Goal: Information Seeking & Learning: Learn about a topic

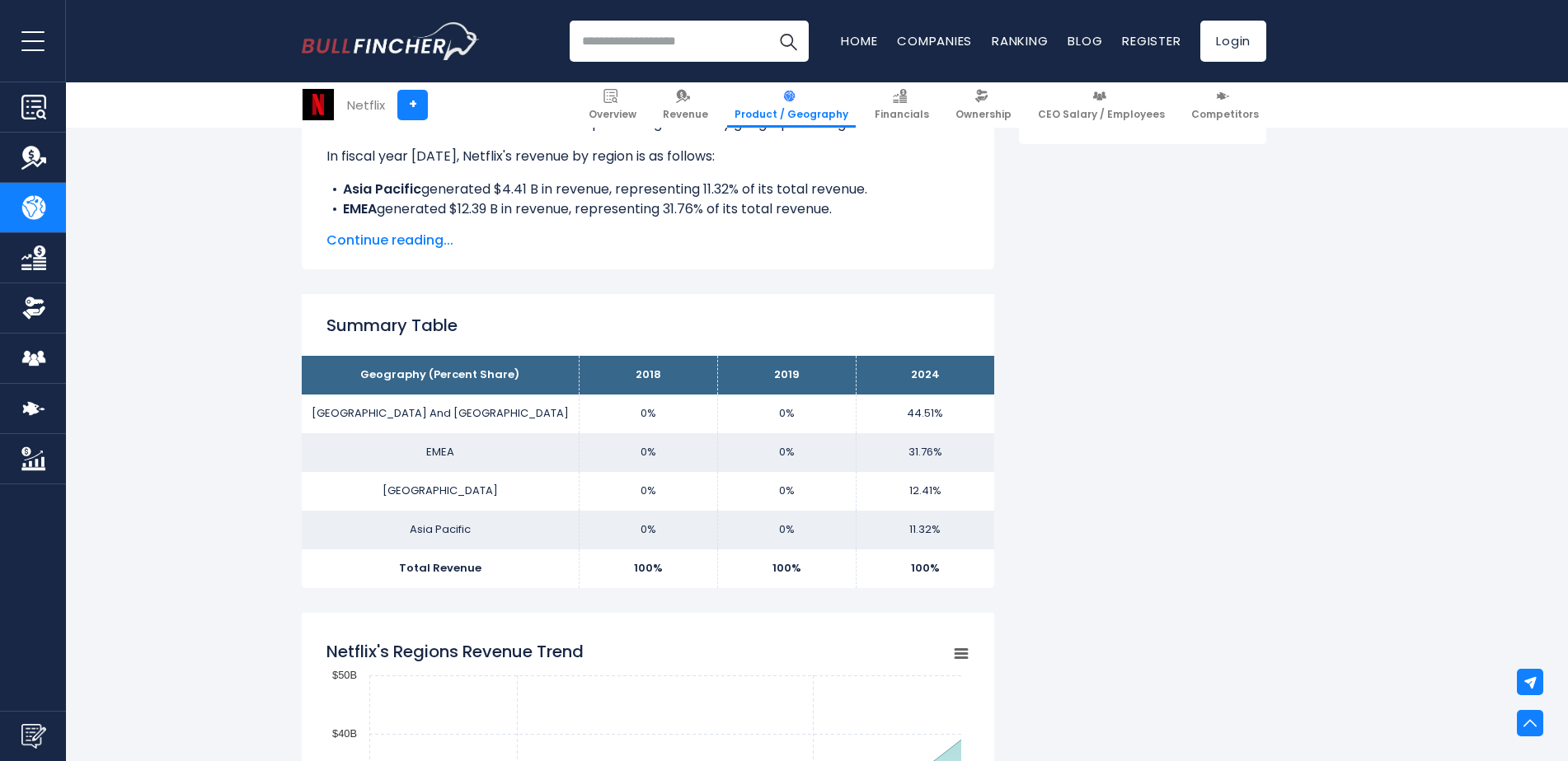
scroll to position [840, 0]
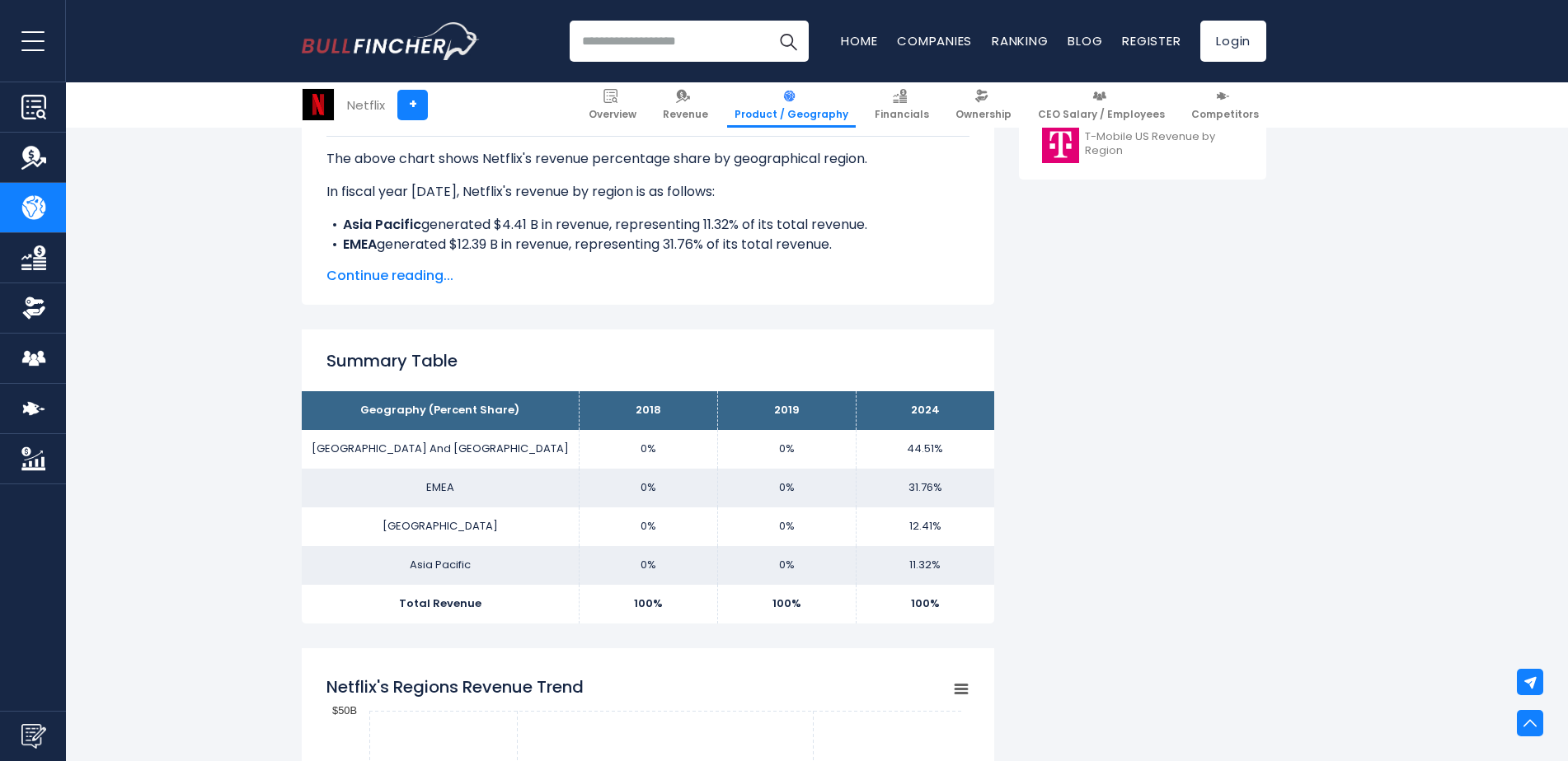
click at [420, 270] on span "Continue reading..." at bounding box center [648, 276] width 643 height 20
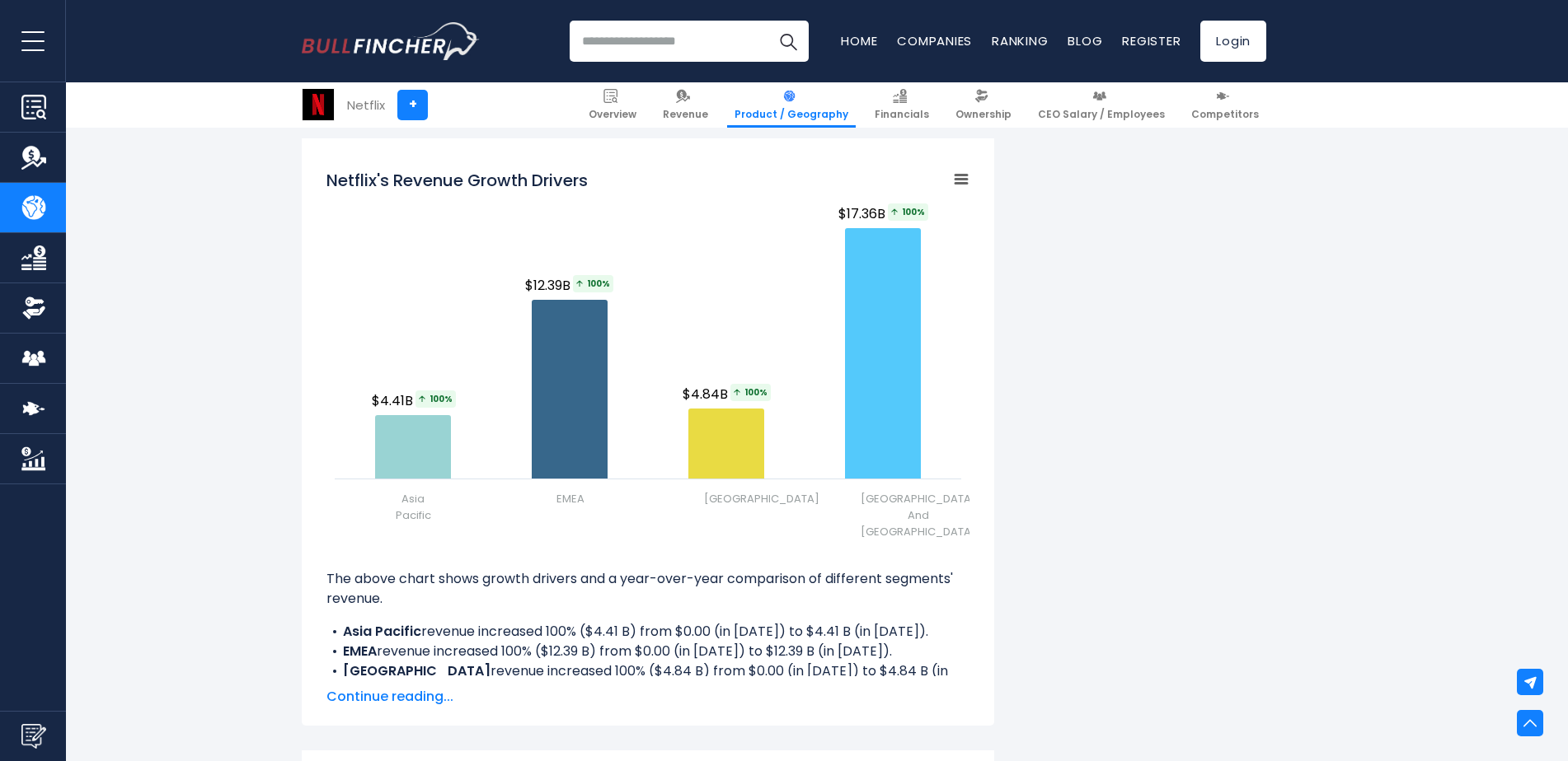
scroll to position [2084, 0]
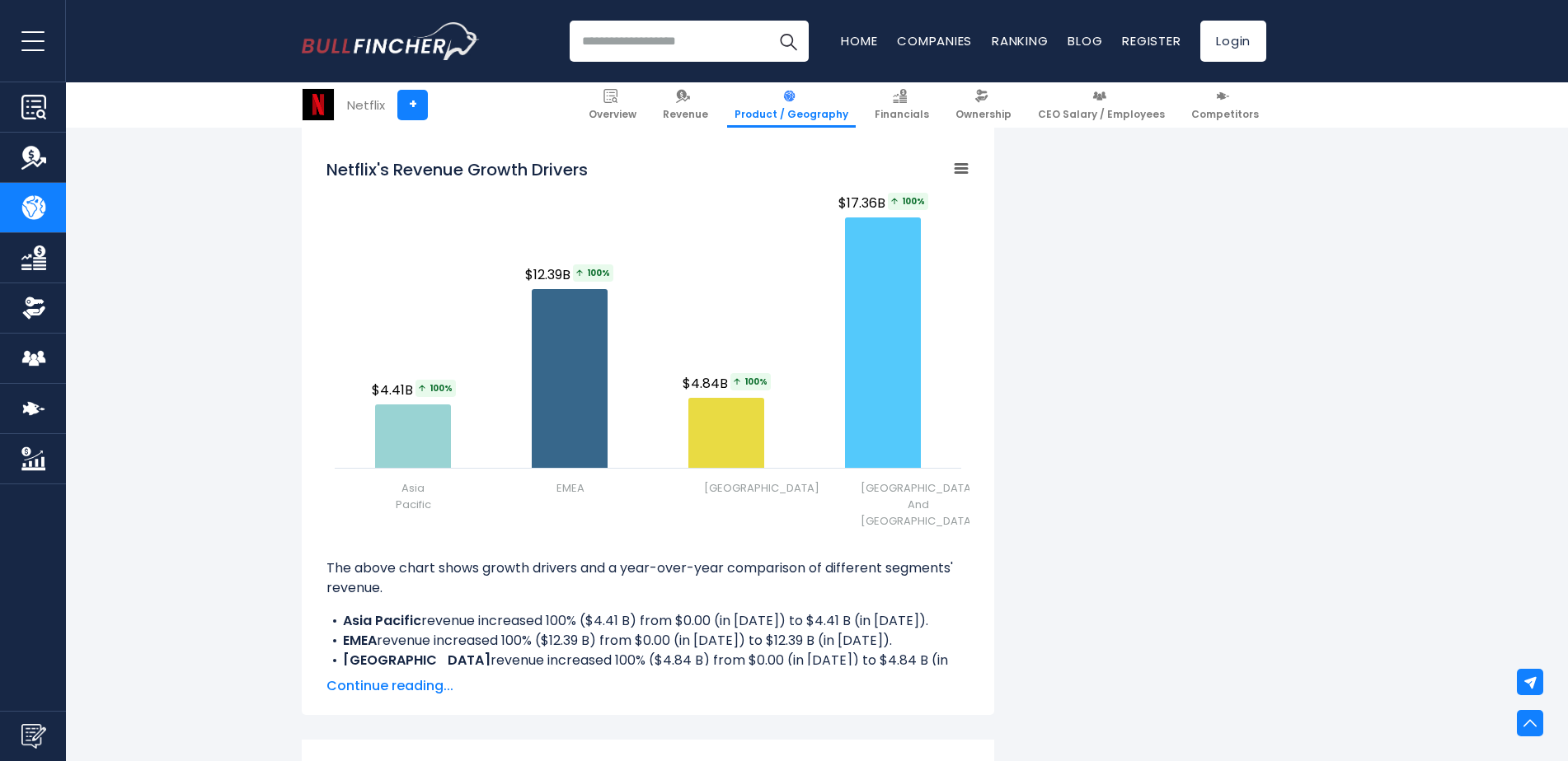
click at [1561, 410] on div "Netflix's Revenue by Region In fiscal year [DATE], Netflix's revenue by geograp…" at bounding box center [784, 50] width 1568 height 3530
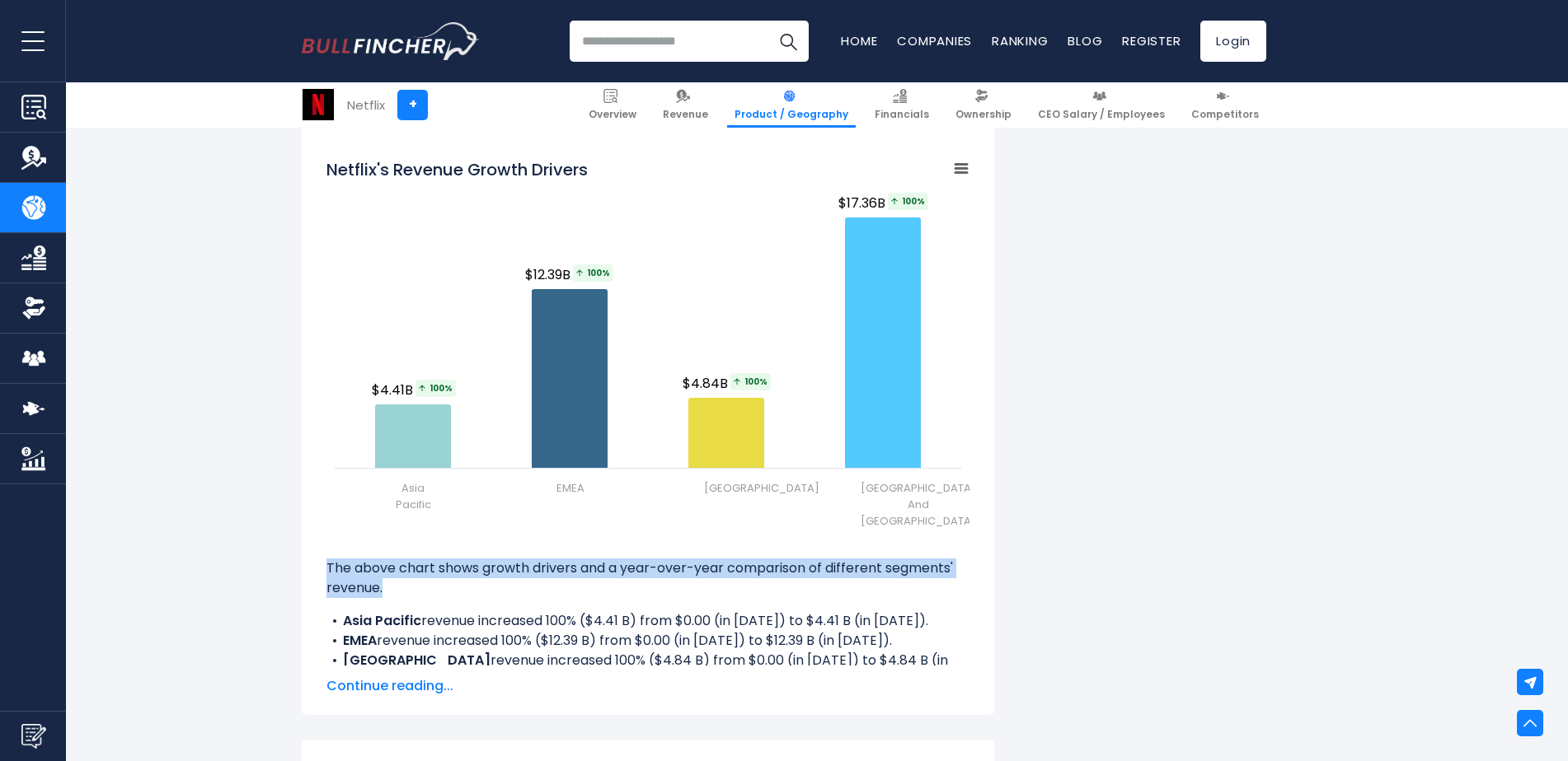
click at [1561, 410] on div "Netflix's Revenue by Region In fiscal year [DATE], Netflix's revenue by geograp…" at bounding box center [784, 50] width 1568 height 3530
click at [1560, 409] on div "Netflix's Revenue by Region In fiscal year [DATE], Netflix's revenue by geograp…" at bounding box center [784, 50] width 1568 height 3530
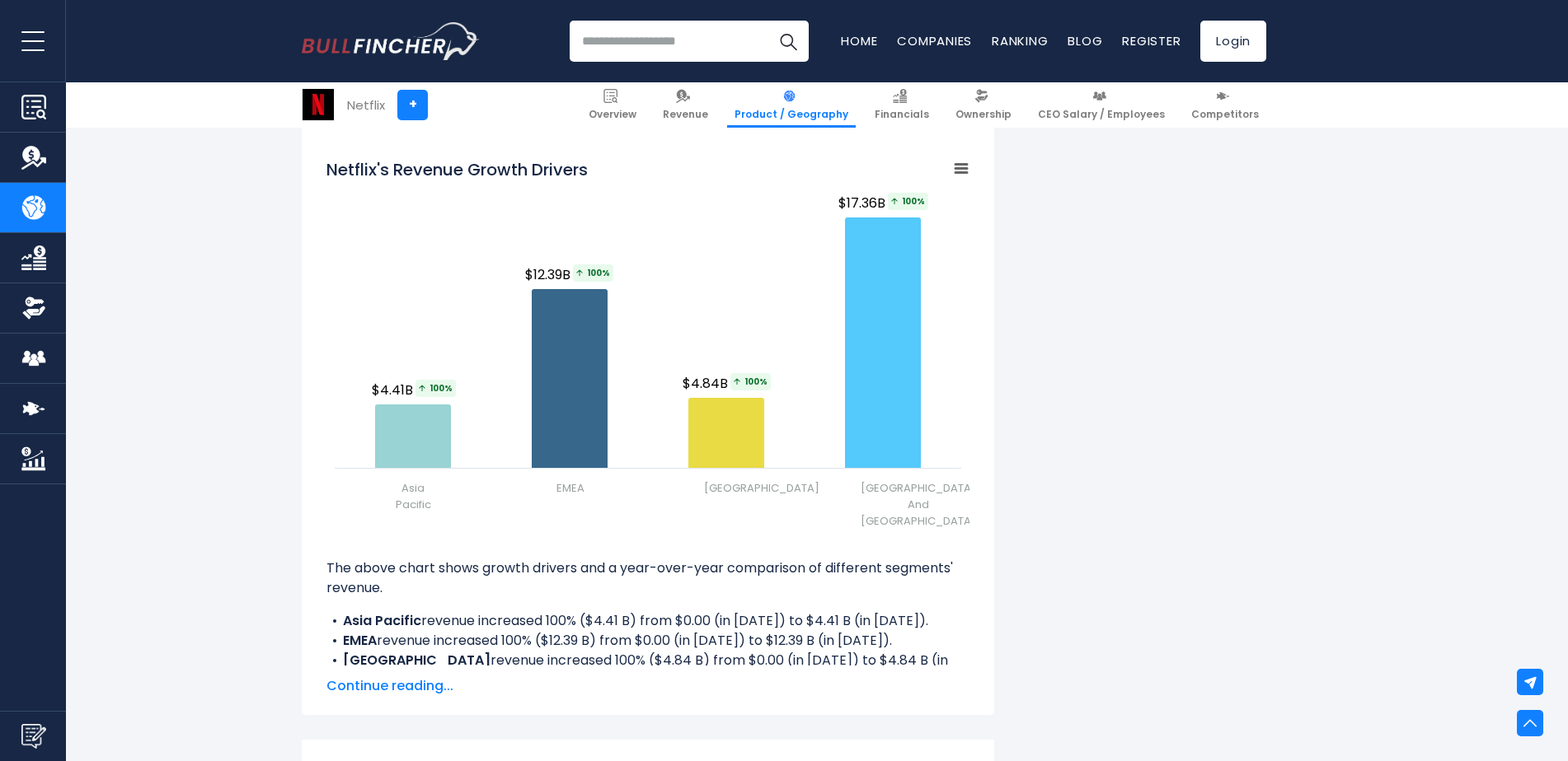
click at [1560, 407] on div "Netflix's Revenue by Region In fiscal year [DATE], Netflix's revenue by geograp…" at bounding box center [784, 50] width 1568 height 3530
click at [1095, 554] on div "Netflix's Revenue by Region In fiscal year [DATE], Netflix's revenue by geograp…" at bounding box center [783, 9] width 964 height 3448
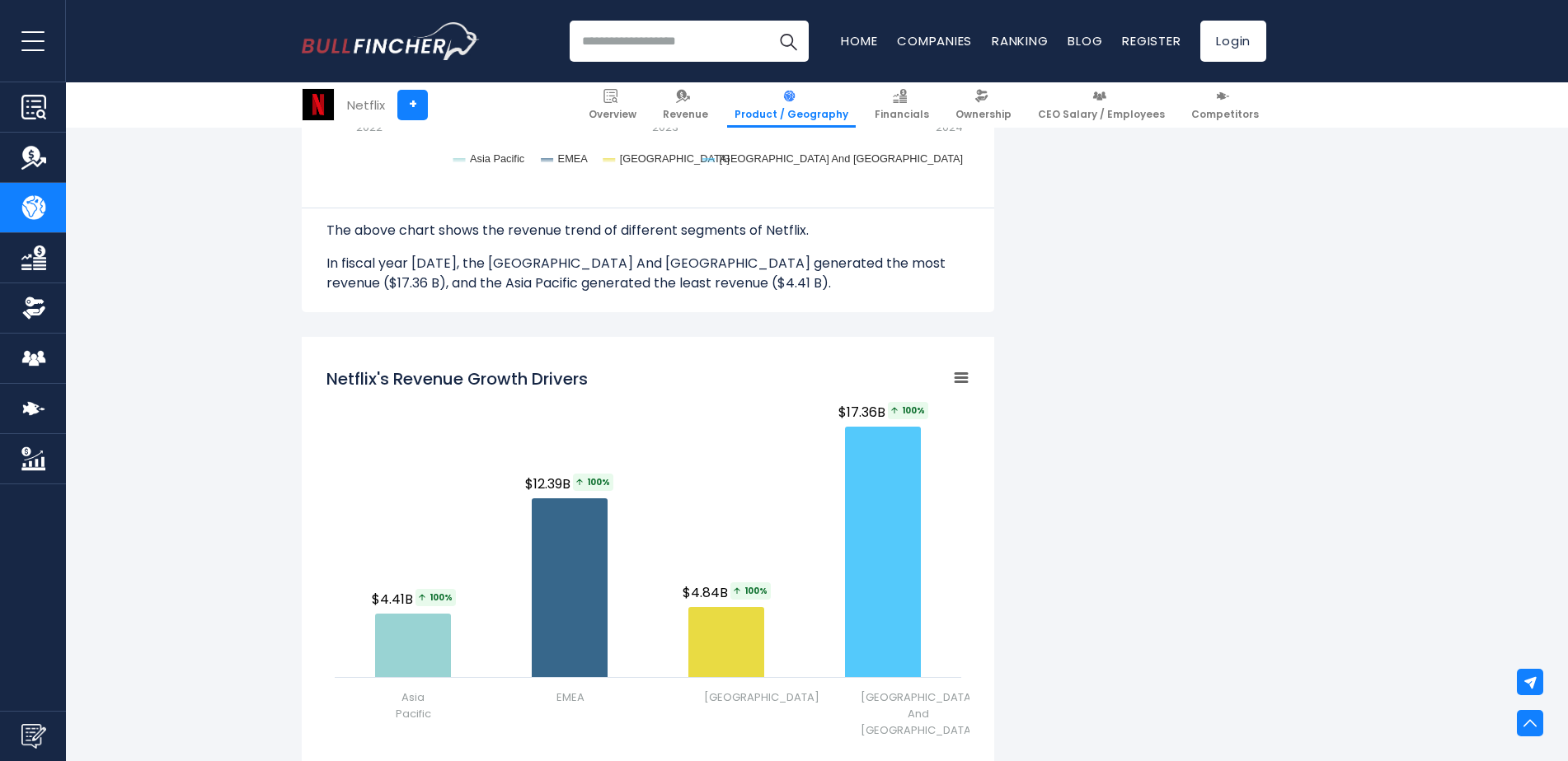
scroll to position [1953, 0]
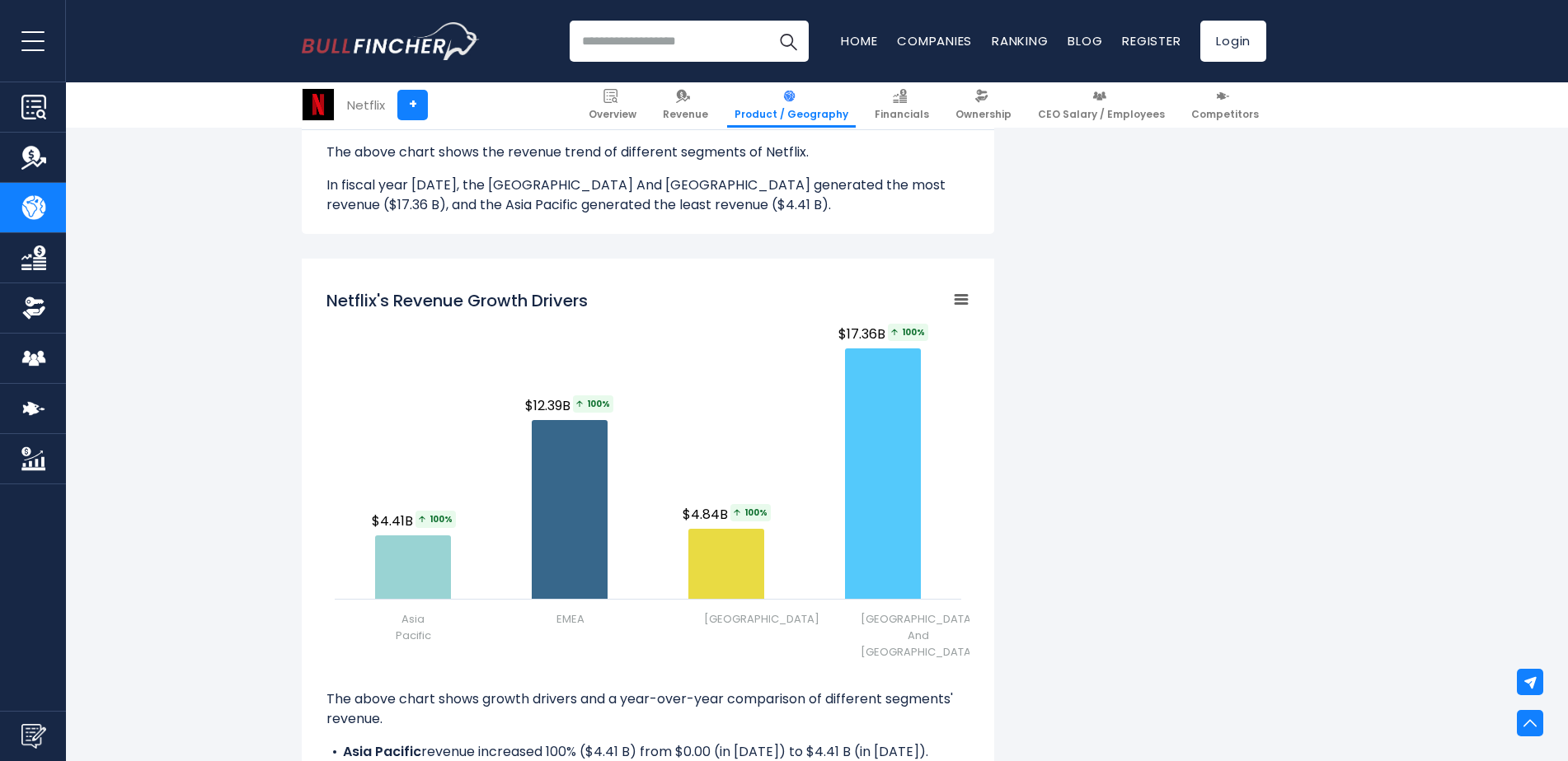
drag, startPoint x: 1556, startPoint y: 420, endPoint x: 1577, endPoint y: 396, distance: 31.9
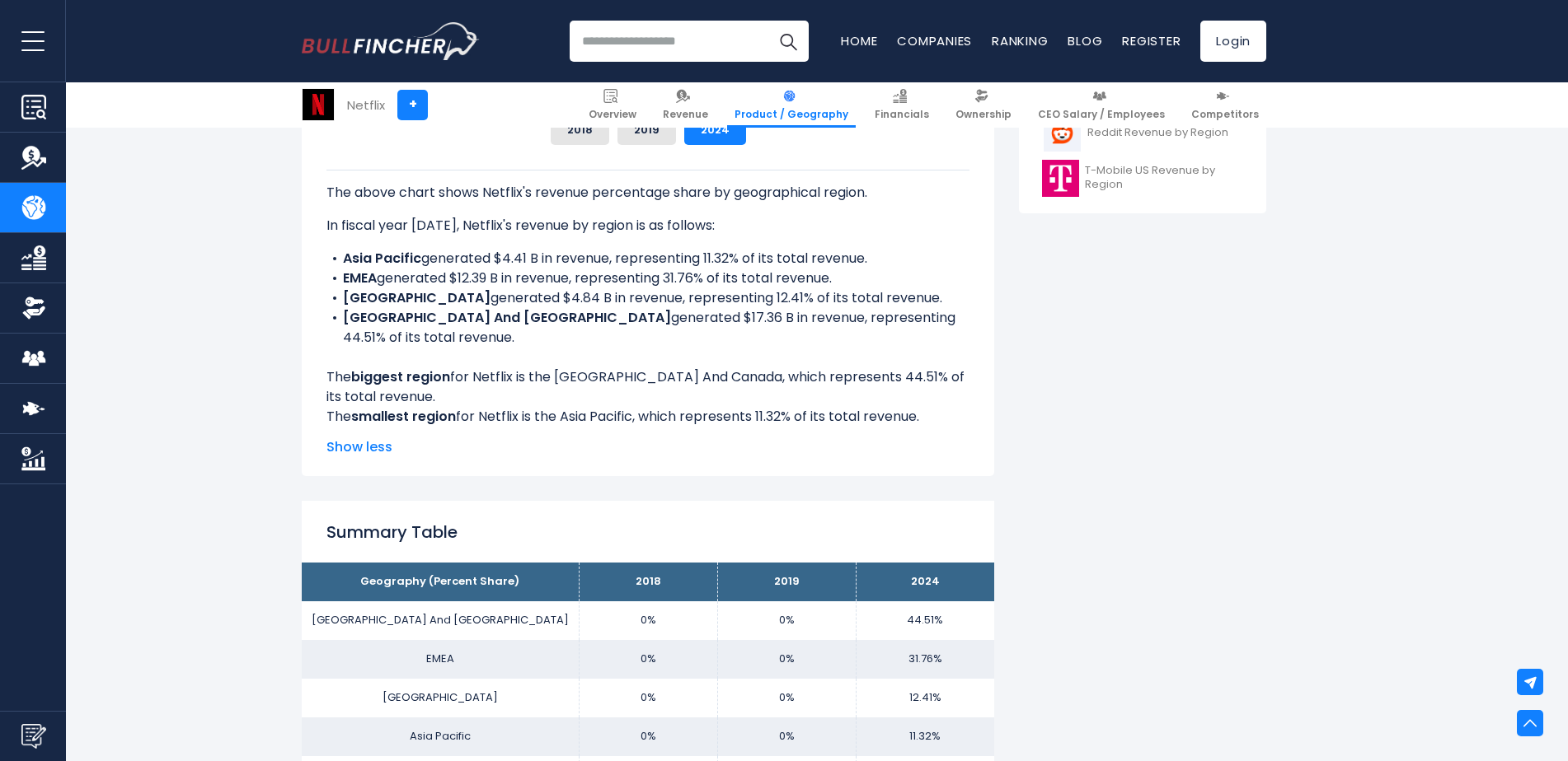
scroll to position [141, 0]
